Goal: Find contact information: Find contact information

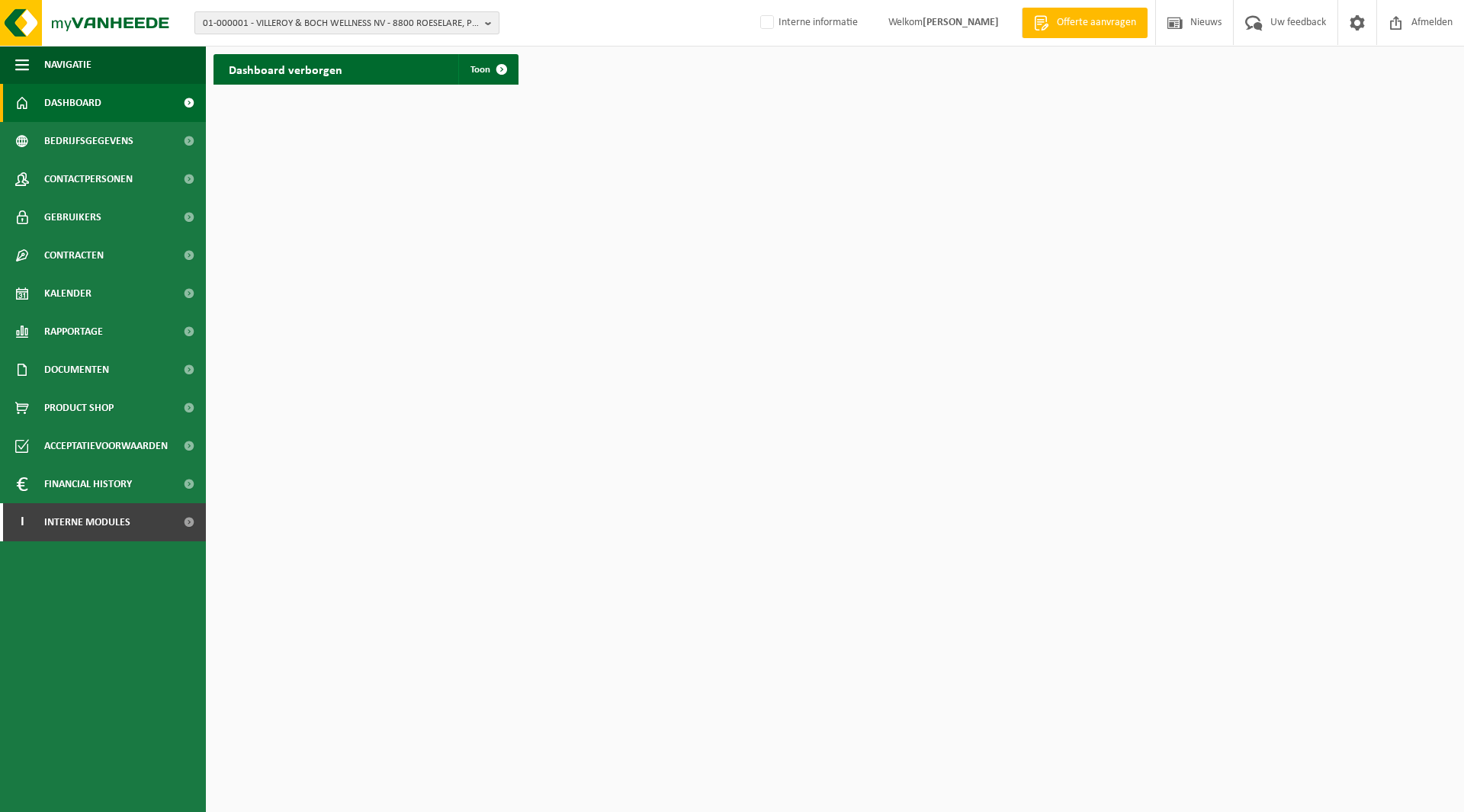
click at [247, 21] on span "01-000001 - VILLEROY & BOCH WELLNESS NV - 8800 ROESELARE, POPULIERSTRAAT 1" at bounding box center [341, 23] width 276 height 23
type input "10-819204"
click at [244, 66] on span "10-819204" at bounding box center [226, 69] width 46 height 12
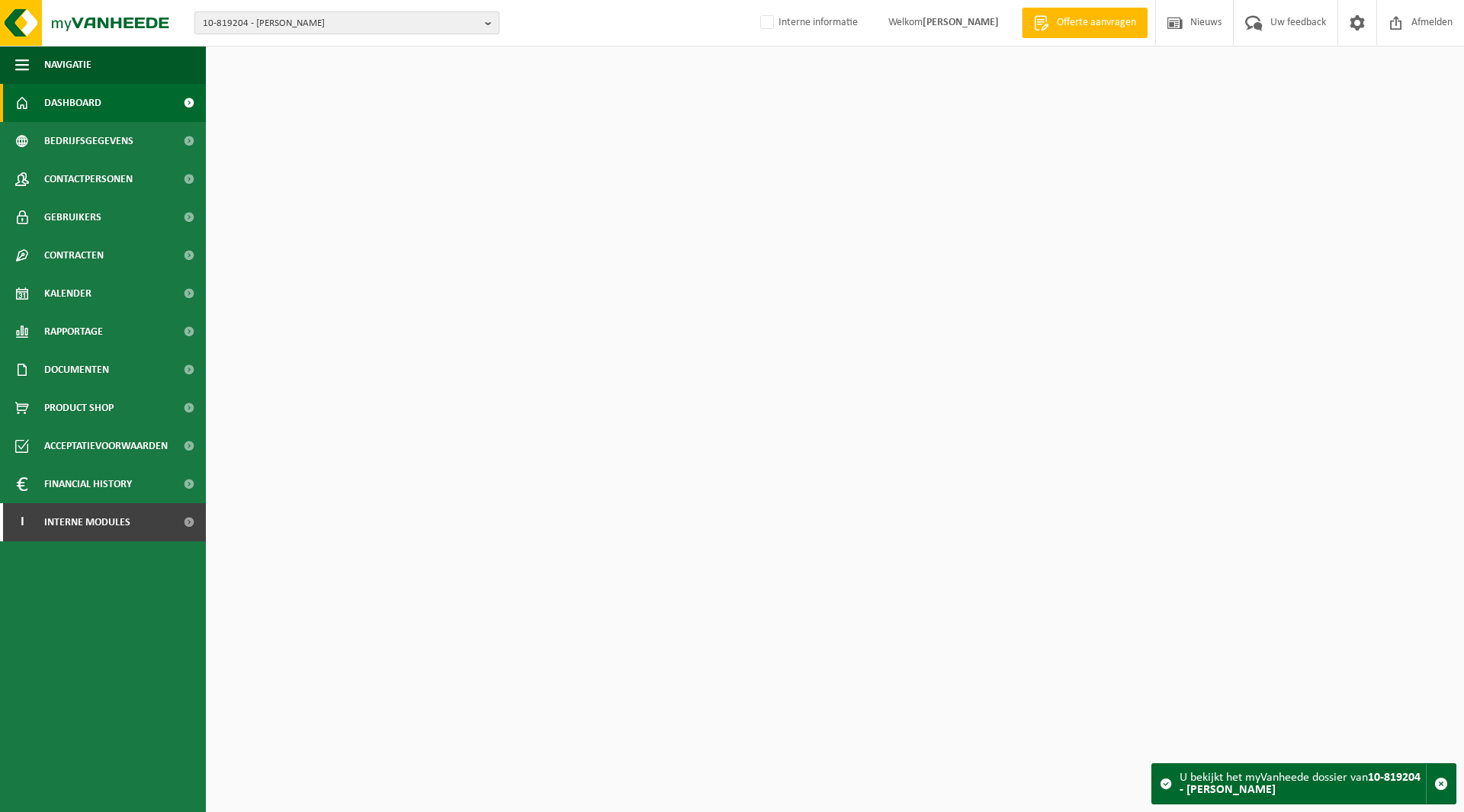
click at [319, 26] on span "10-819204 - BENJAMIN BANNEEL" at bounding box center [341, 23] width 276 height 23
click at [313, 73] on li "10-819204 - BENJAMIN BANNEEL" at bounding box center [347, 70] width 298 height 19
click at [301, 45] on input "text" at bounding box center [347, 47] width 298 height 19
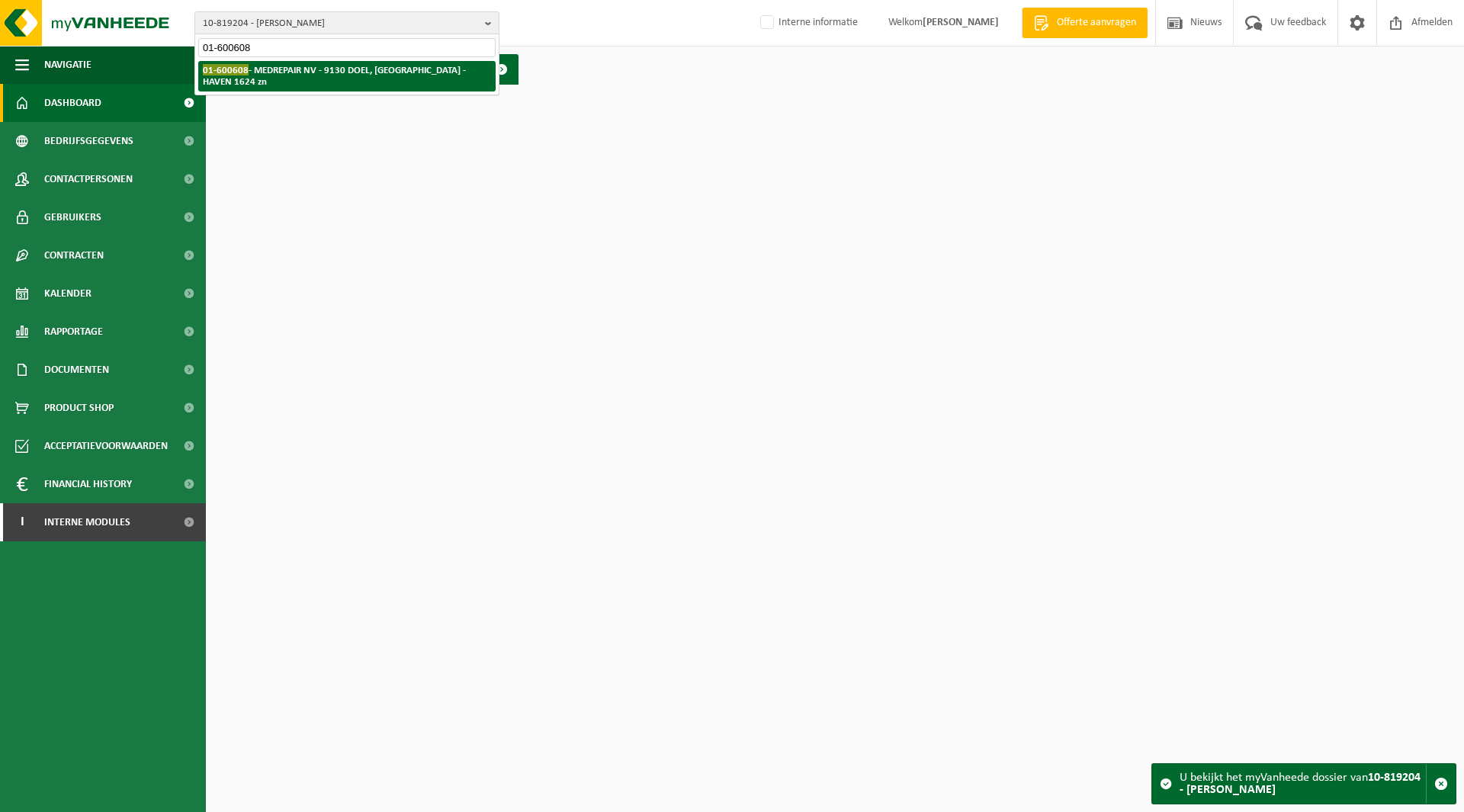
type input "01-600608"
click at [259, 80] on strong "01-600608 - MEDREPAIR NV - 9130 DOEL, SINT-ANTONIUSWEG - HAVEN 1624 zn" at bounding box center [334, 75] width 263 height 23
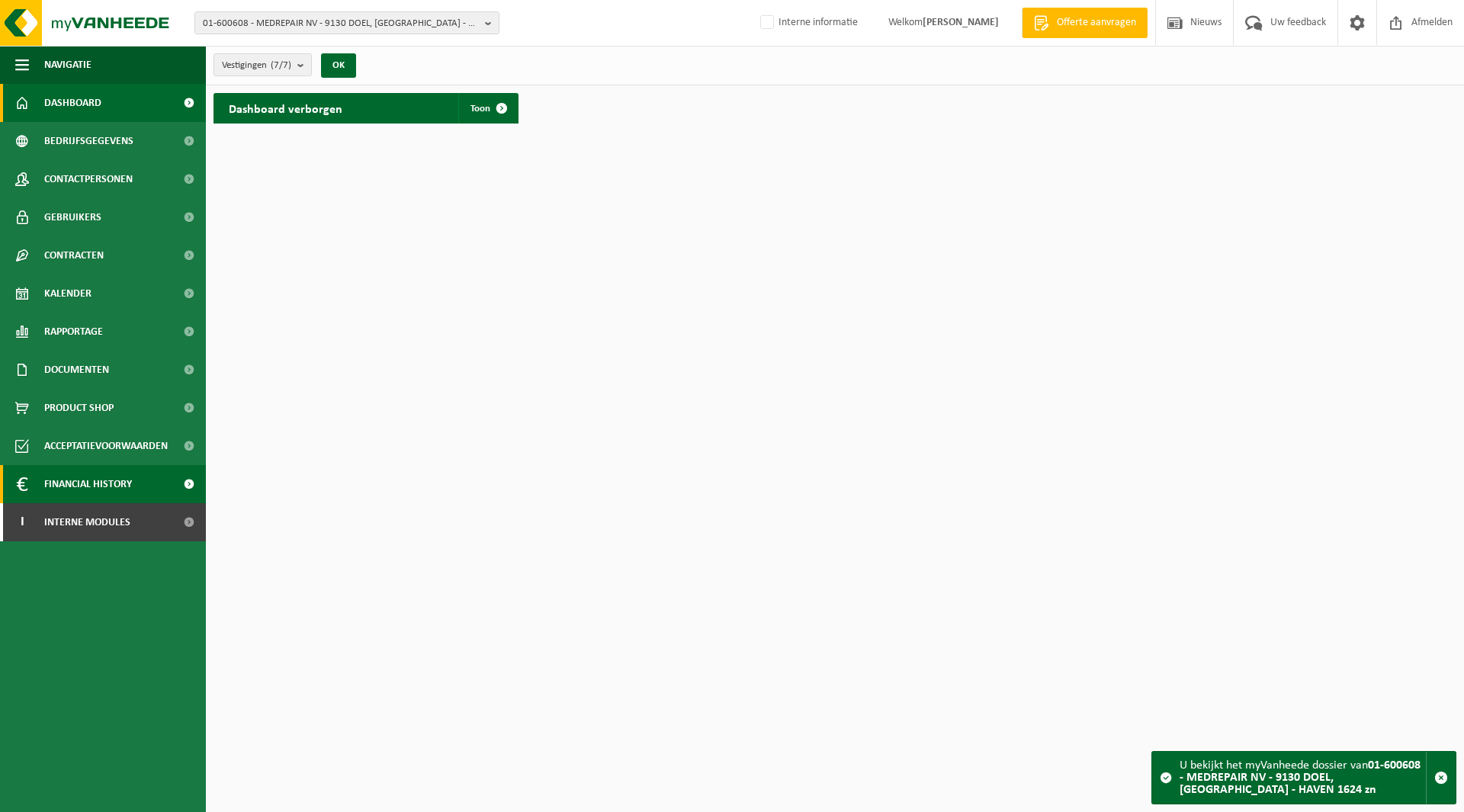
click at [72, 477] on span "Financial History" at bounding box center [88, 484] width 87 height 38
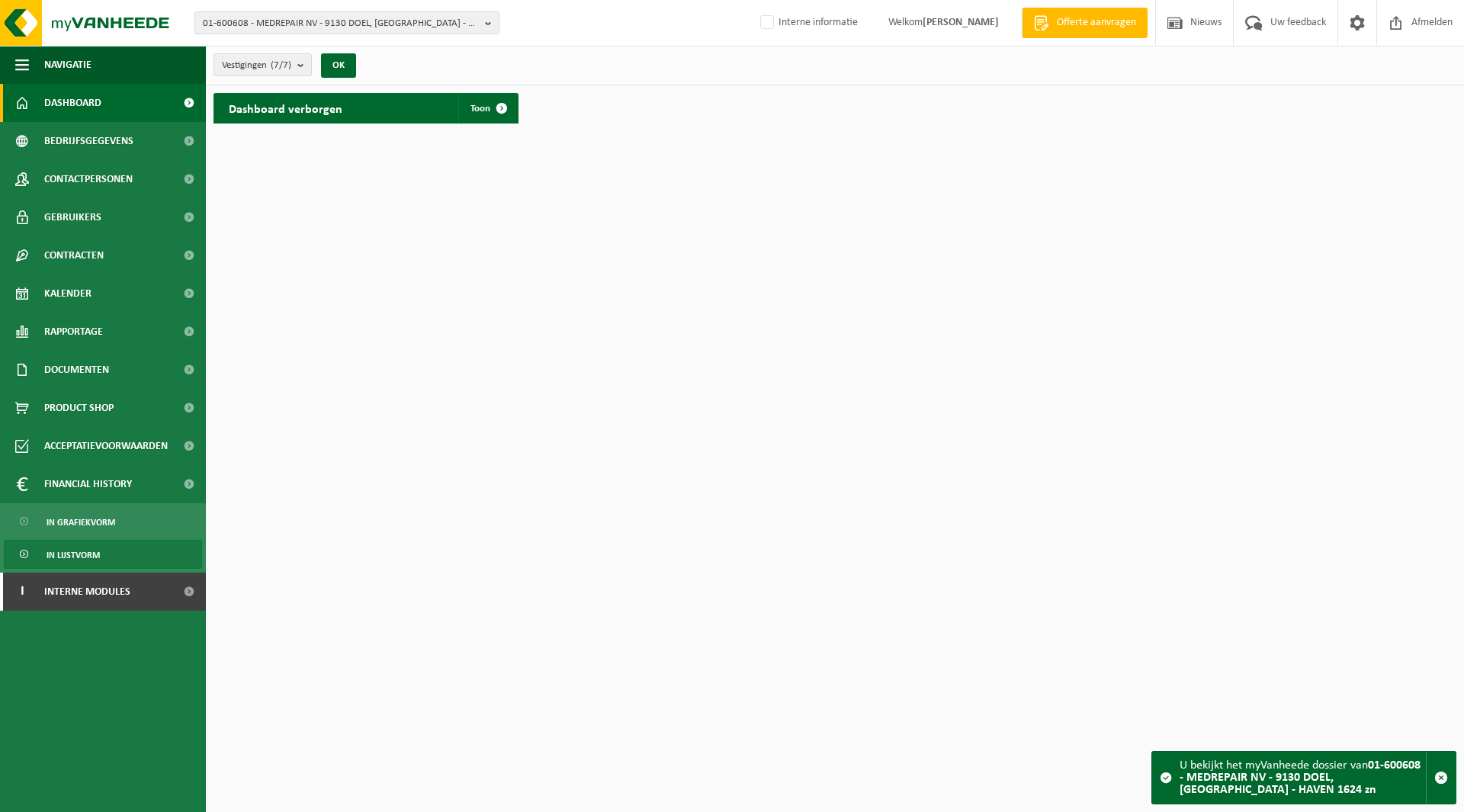
click at [76, 550] on span "In lijstvorm" at bounding box center [73, 555] width 54 height 29
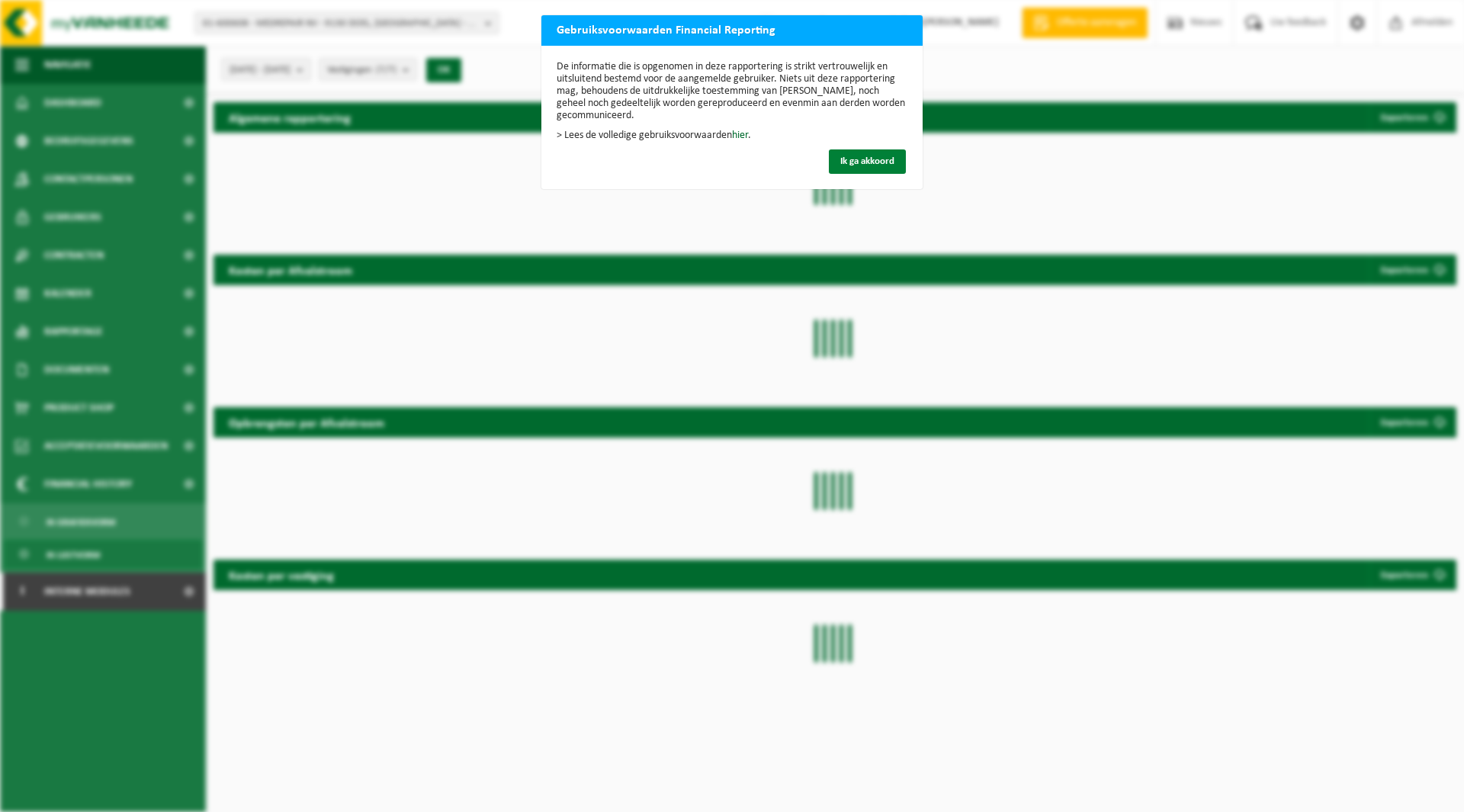
click at [872, 161] on span "Ik ga akkoord" at bounding box center [867, 161] width 54 height 10
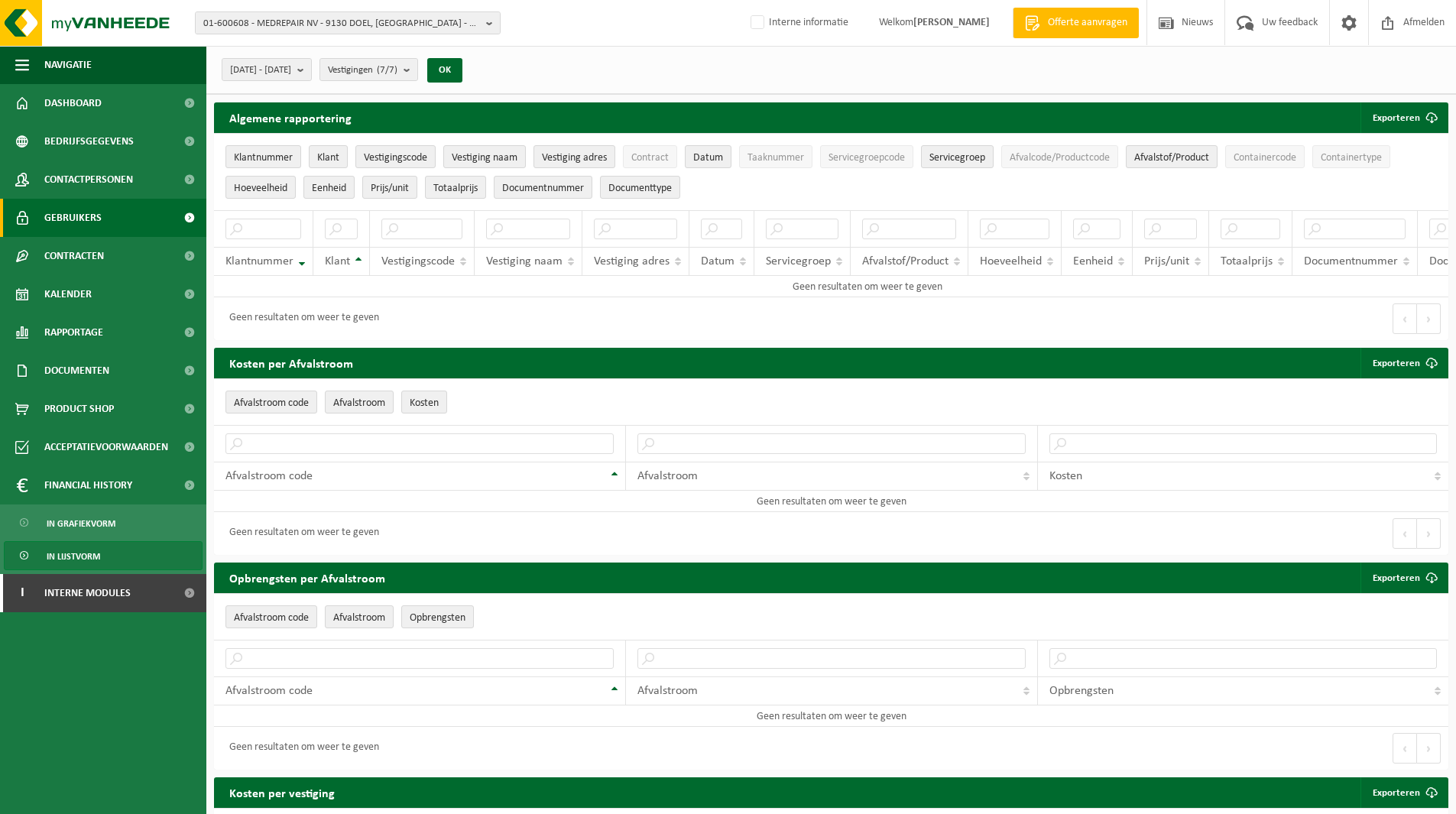
click at [67, 224] on span "Gebruikers" at bounding box center [73, 218] width 57 height 38
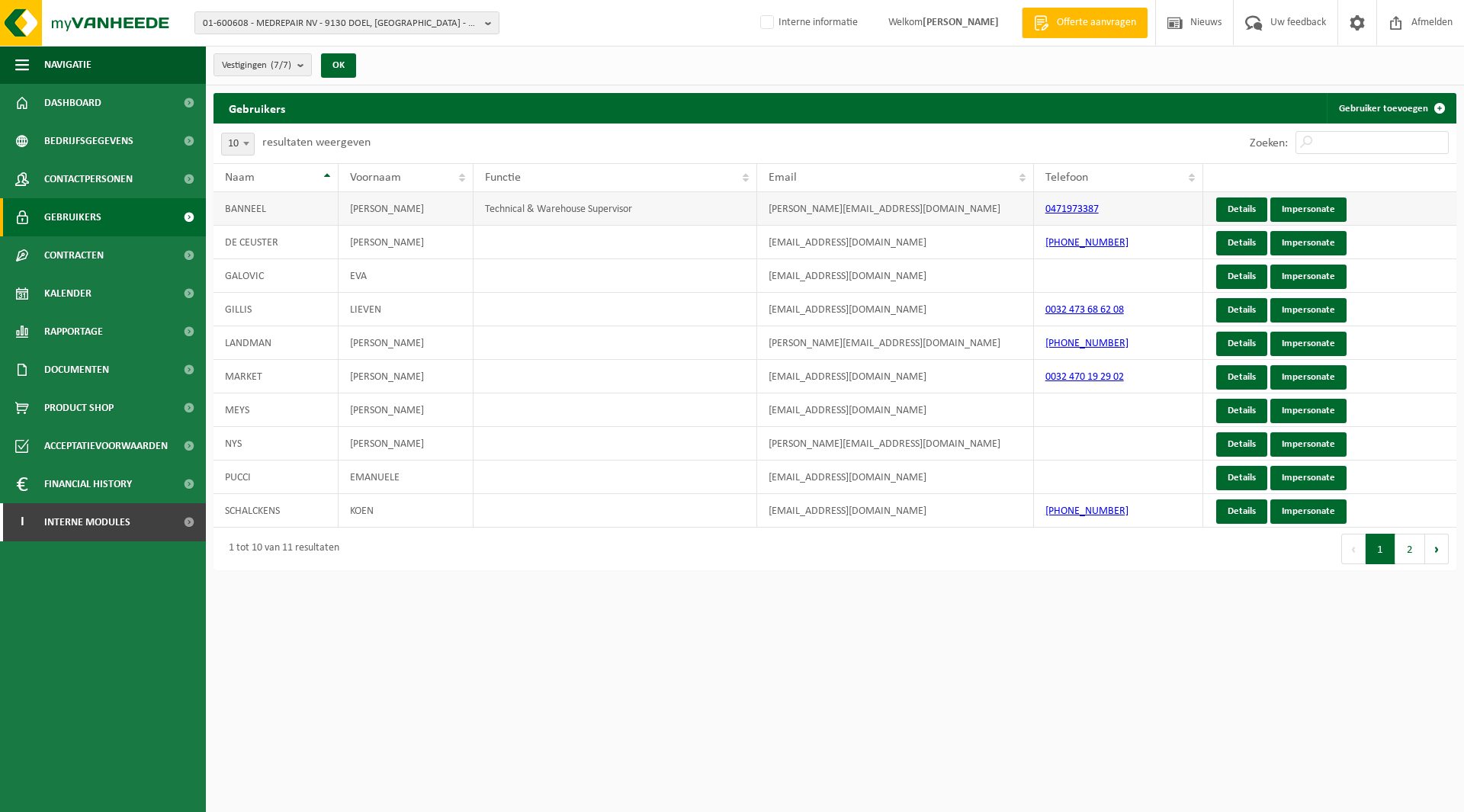
click at [771, 208] on td "[PERSON_NAME][EMAIL_ADDRESS][DOMAIN_NAME]" at bounding box center [896, 208] width 277 height 34
drag, startPoint x: 768, startPoint y: 208, endPoint x: 955, endPoint y: 199, distance: 187.2
click at [955, 199] on td "[PERSON_NAME][EMAIL_ADDRESS][DOMAIN_NAME]" at bounding box center [896, 208] width 277 height 34
copy td "[PERSON_NAME][EMAIL_ADDRESS][DOMAIN_NAME]"
